Goal: Check status: Check status

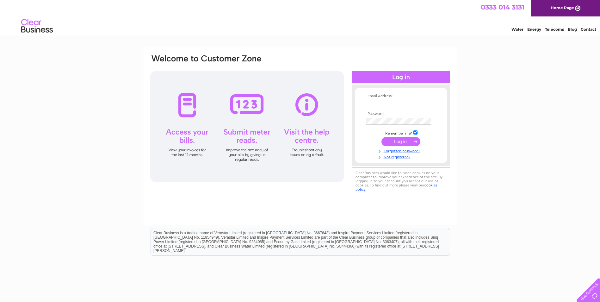
type input "alexis@waspsstudios.org.uk"
click at [400, 141] on input "submit" at bounding box center [400, 141] width 39 height 9
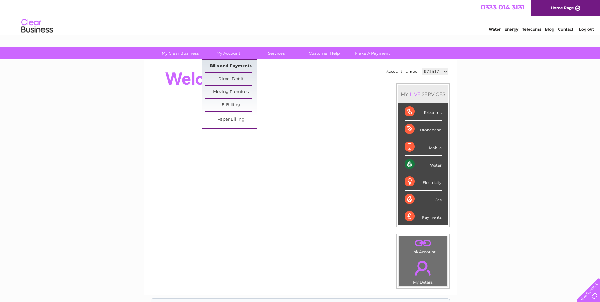
click at [227, 61] on link "Bills and Payments" at bounding box center [231, 66] width 52 height 13
